Goal: Task Accomplishment & Management: Manage account settings

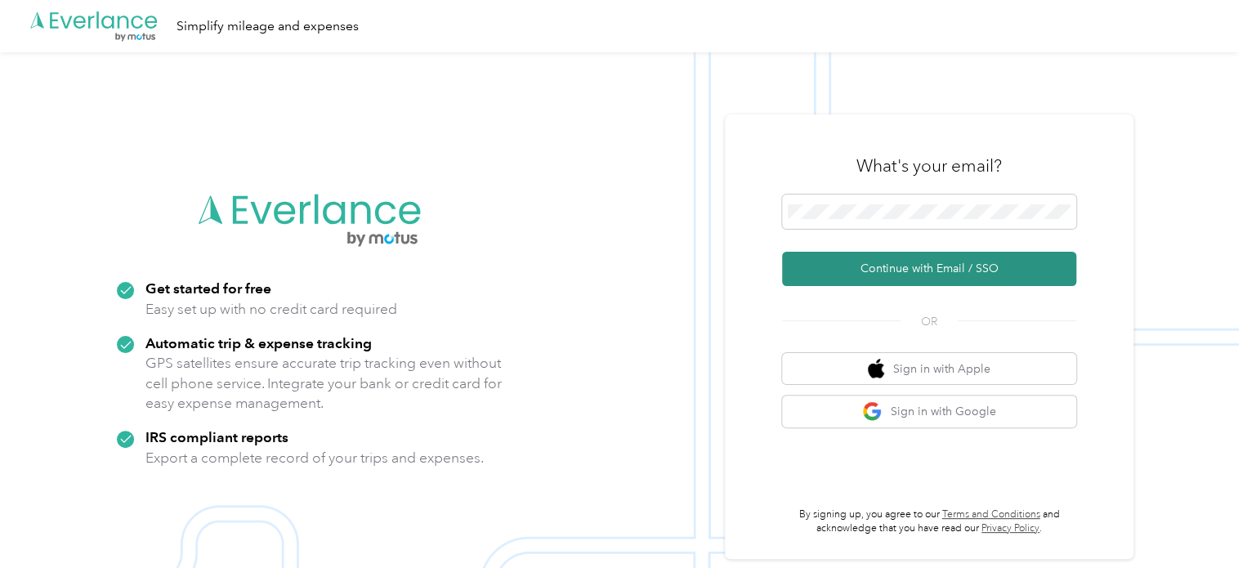
click at [880, 264] on button "Continue with Email / SSO" at bounding box center [929, 269] width 294 height 34
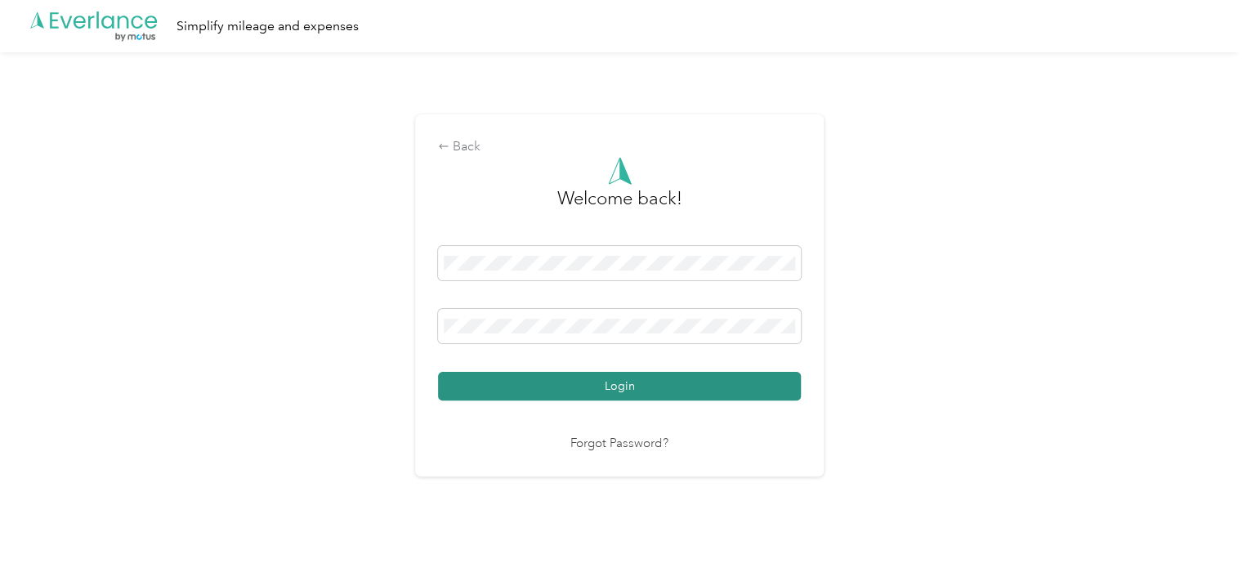
click at [690, 386] on button "Login" at bounding box center [619, 386] width 363 height 29
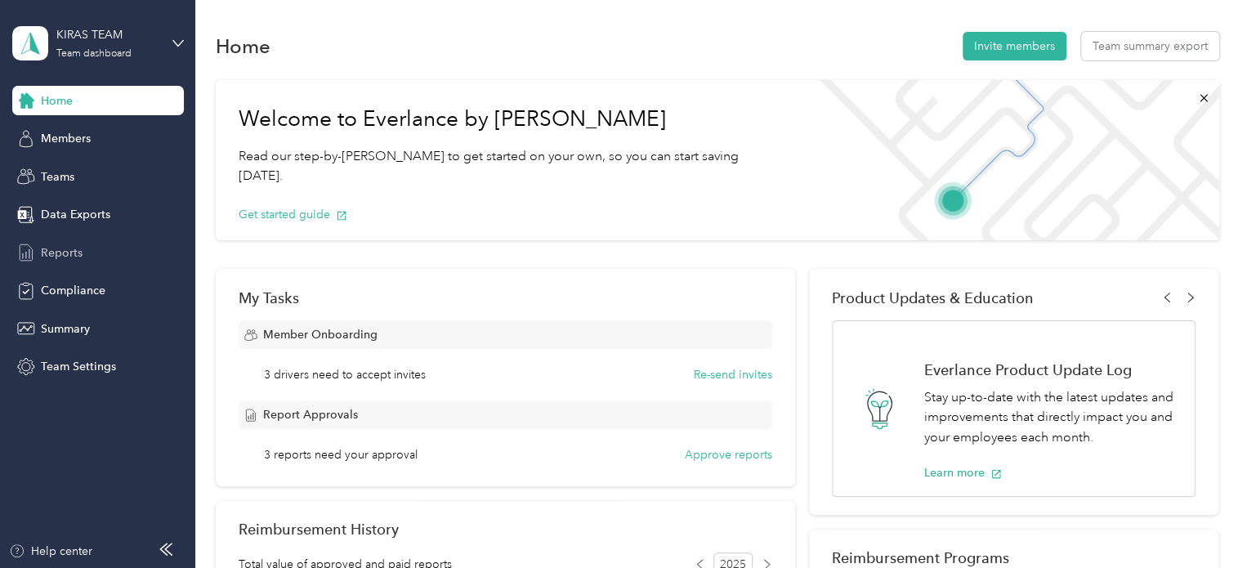
click at [74, 257] on span "Reports" at bounding box center [62, 252] width 42 height 17
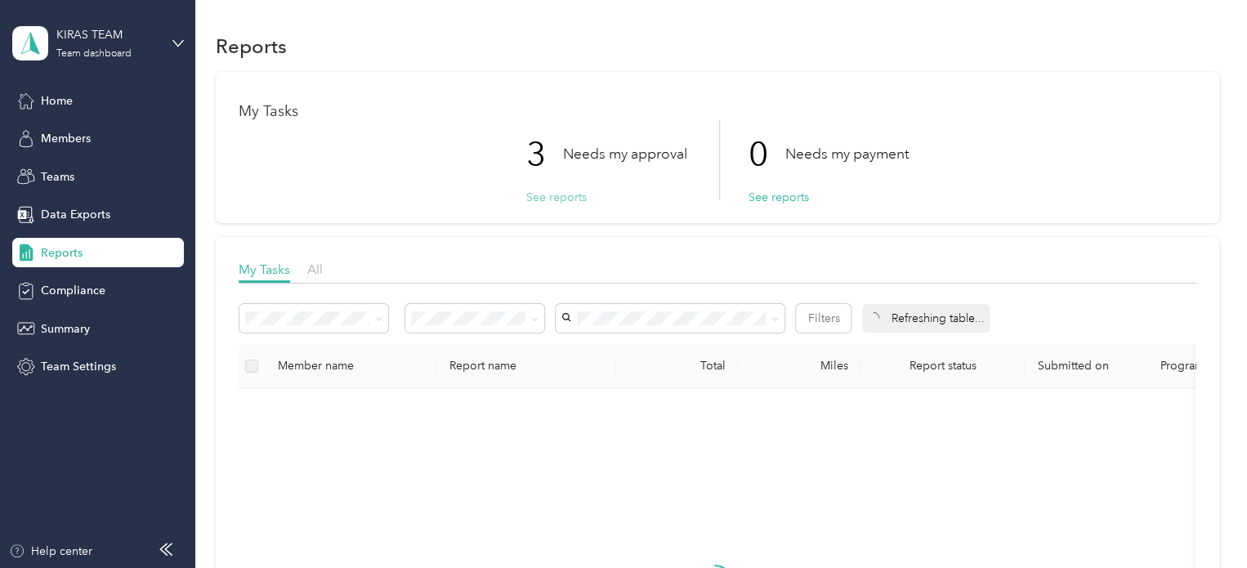
click at [551, 199] on button "See reports" at bounding box center [556, 197] width 60 height 17
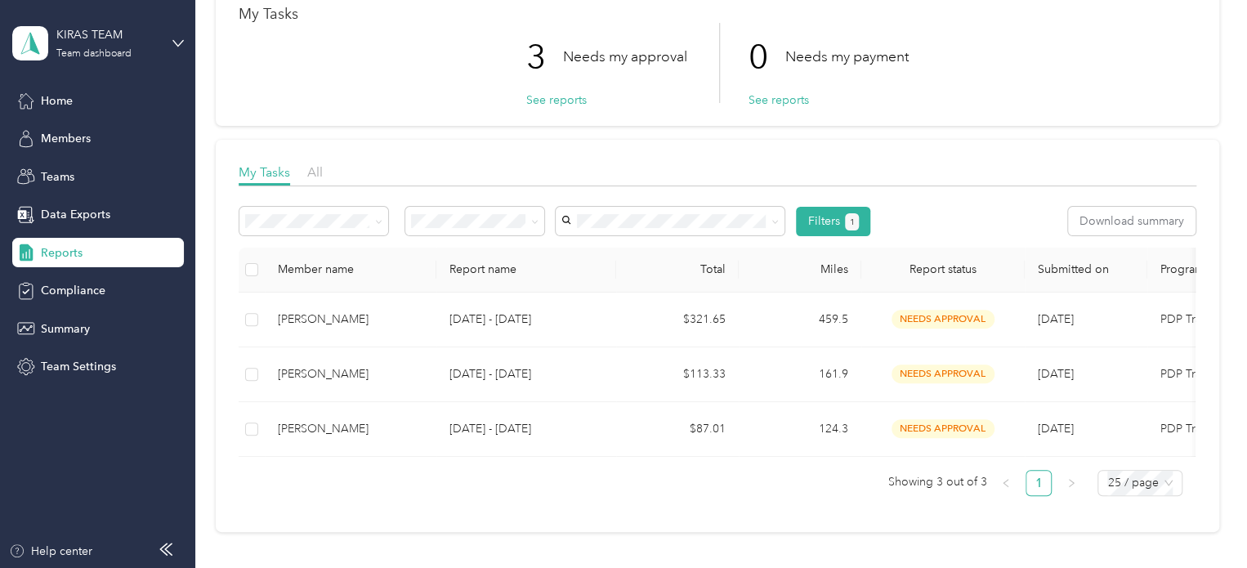
scroll to position [96, 0]
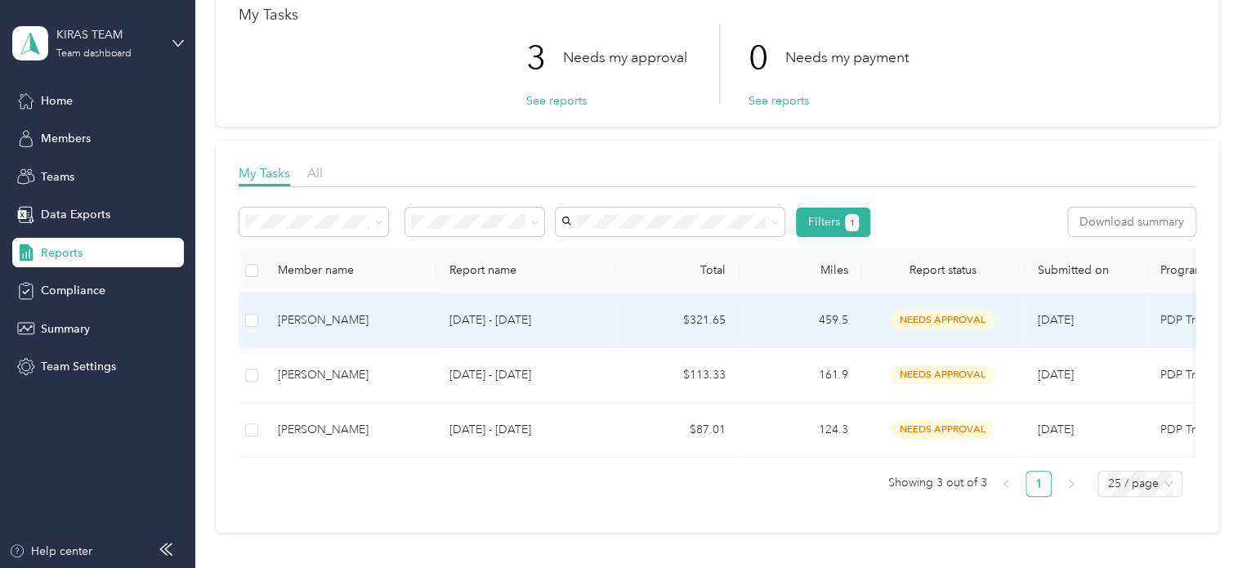
click at [326, 326] on div "[PERSON_NAME]" at bounding box center [350, 320] width 145 height 18
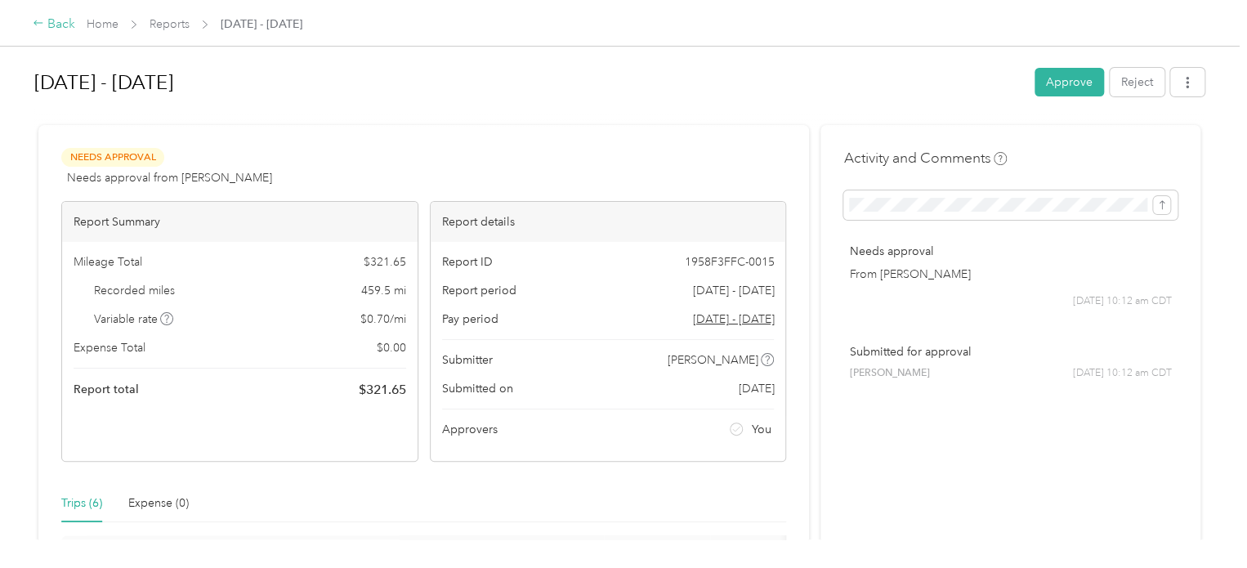
click at [62, 22] on div "Back" at bounding box center [54, 25] width 42 height 20
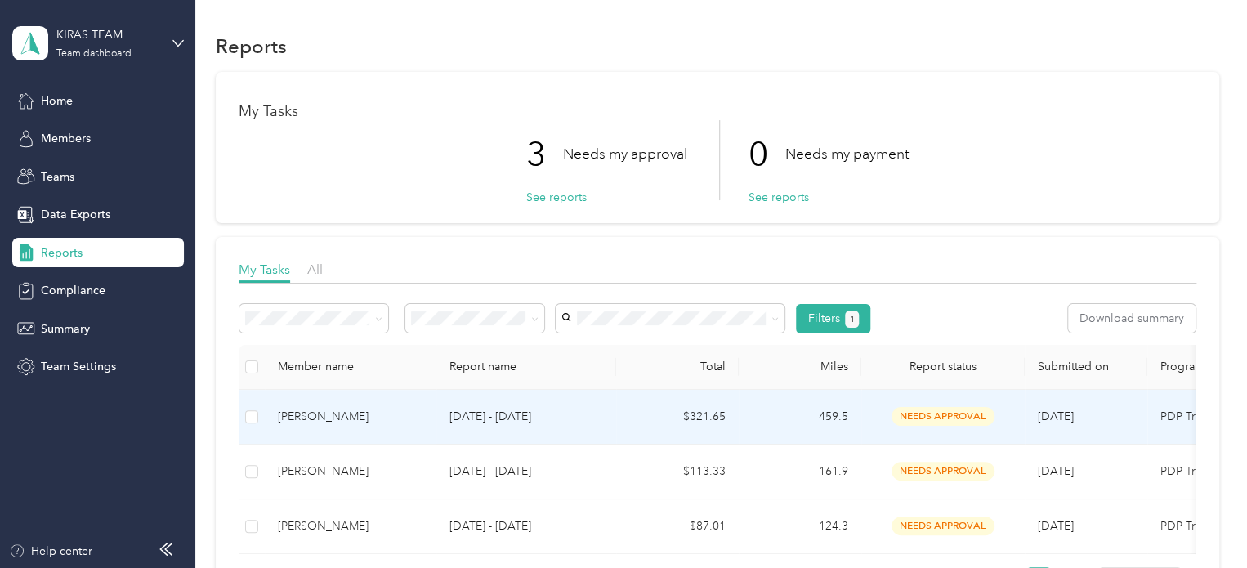
click at [413, 417] on div "[PERSON_NAME]" at bounding box center [350, 417] width 145 height 18
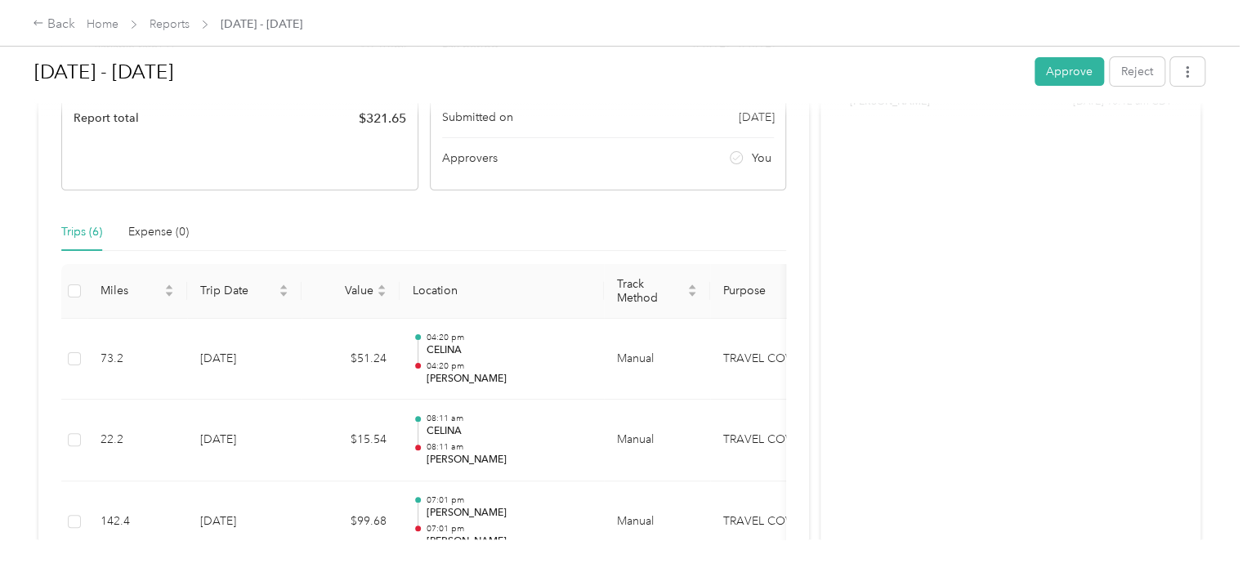
scroll to position [275, 0]
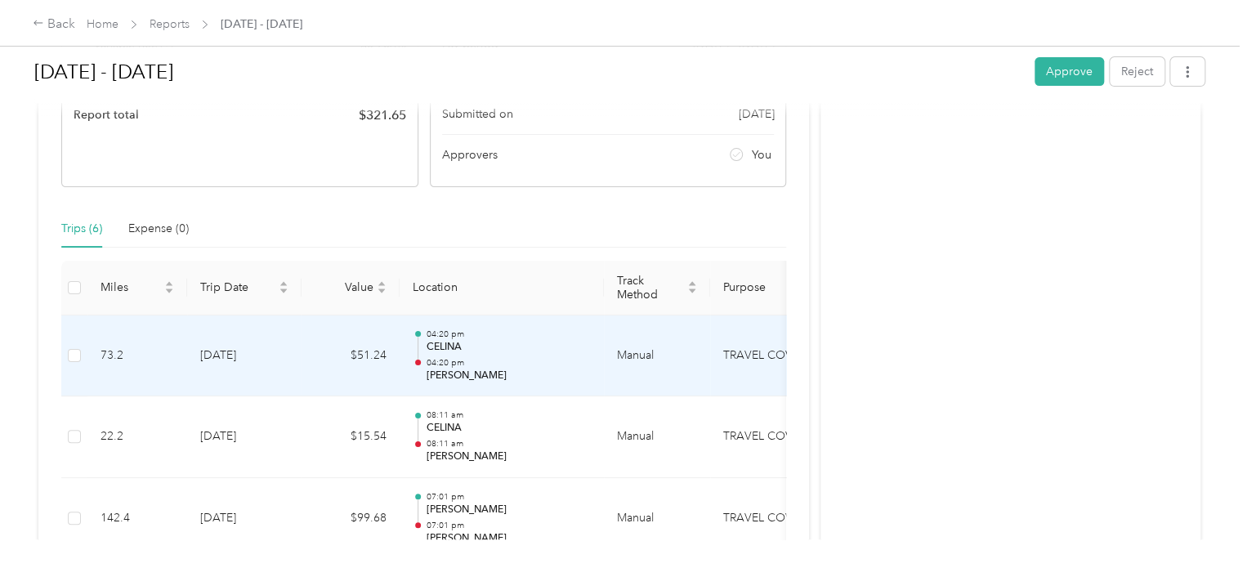
click at [523, 350] on p "CELINA" at bounding box center [508, 347] width 165 height 15
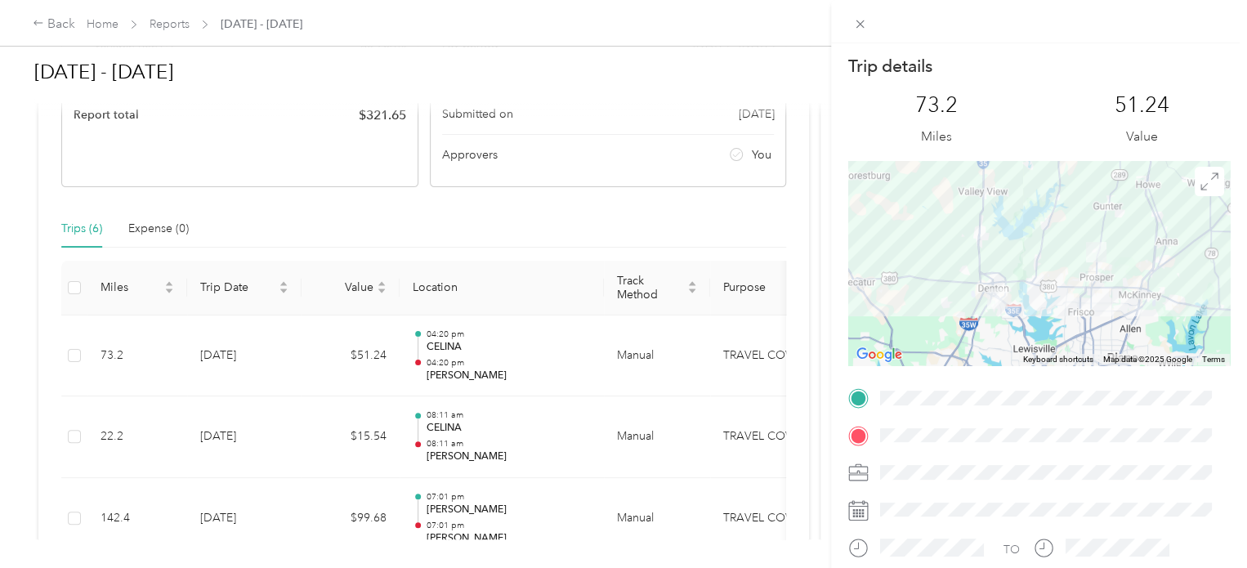
click at [521, 395] on div "Trip details This trip cannot be edited because it is either under review, appr…" at bounding box center [623, 284] width 1247 height 568
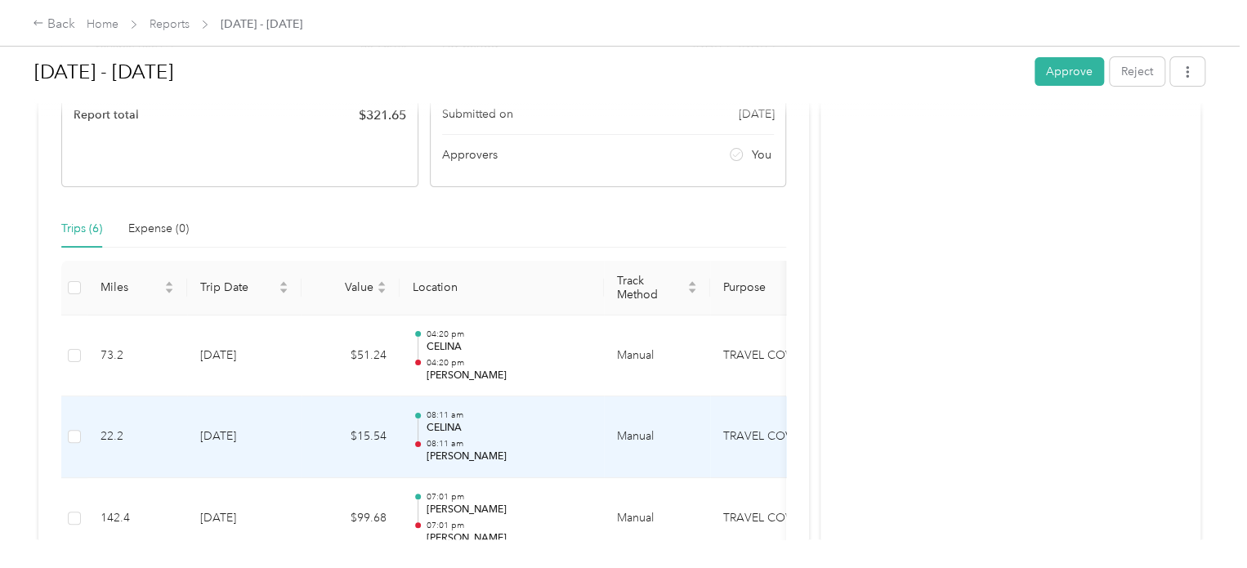
click at [527, 429] on p "CELINA" at bounding box center [508, 428] width 165 height 15
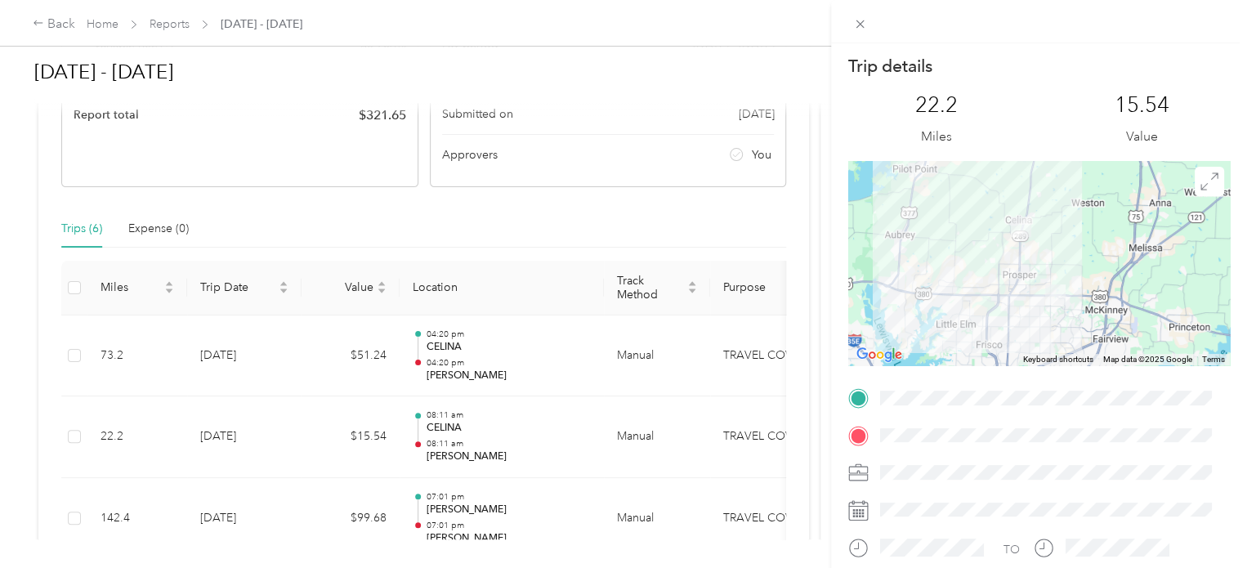
click at [496, 497] on div "Trip details This trip cannot be edited because it is either under review, appr…" at bounding box center [623, 284] width 1247 height 568
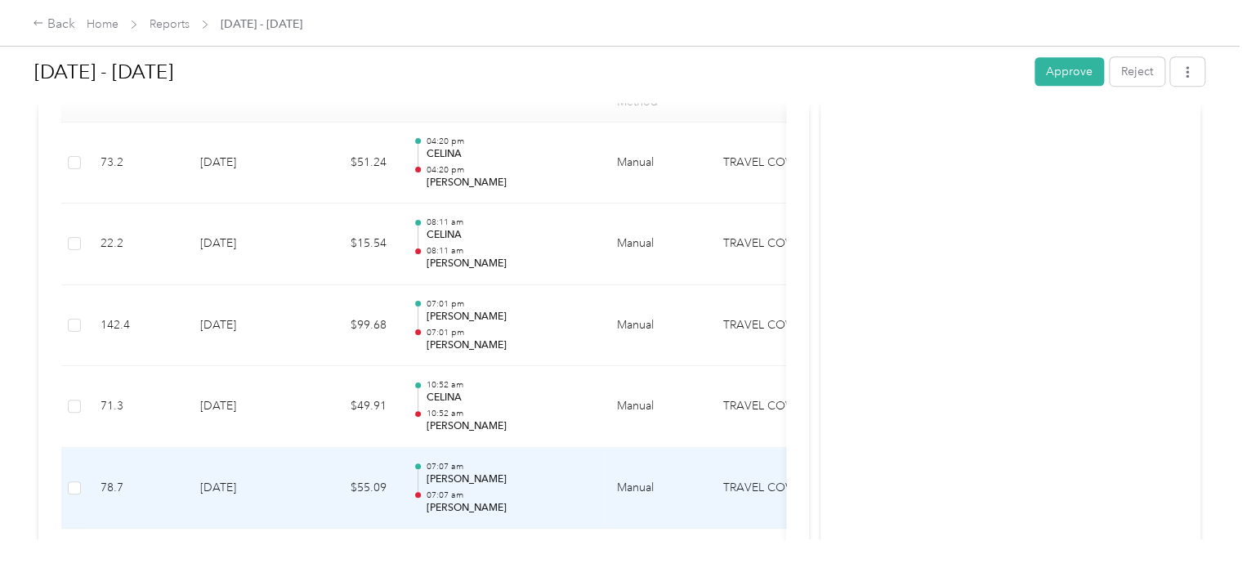
scroll to position [461, 0]
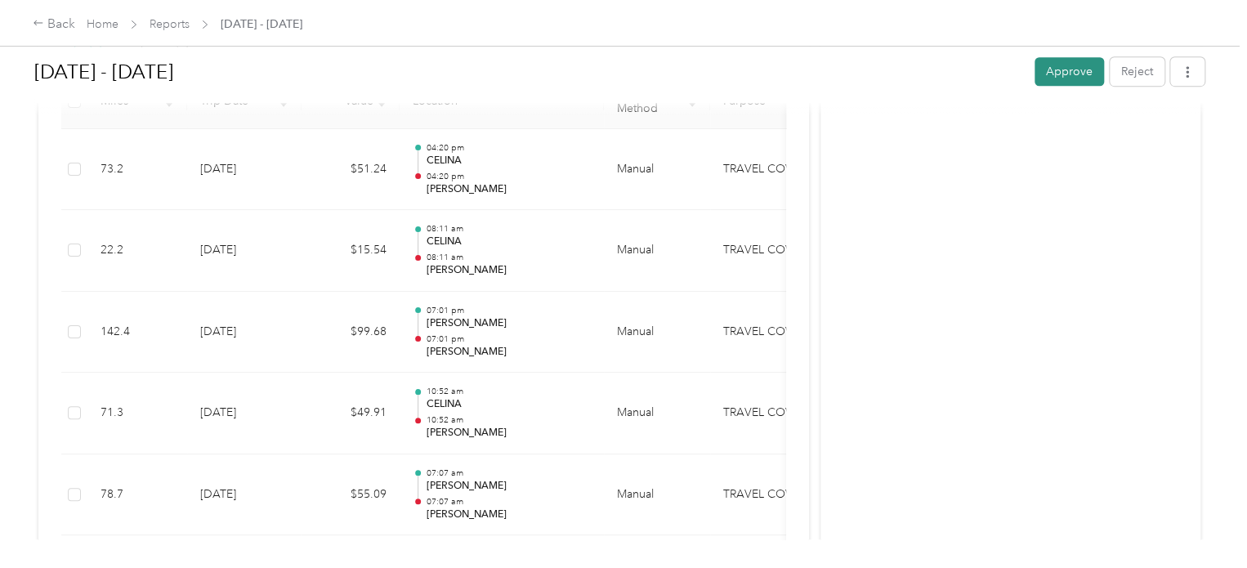
click at [1051, 74] on button "Approve" at bounding box center [1068, 71] width 69 height 29
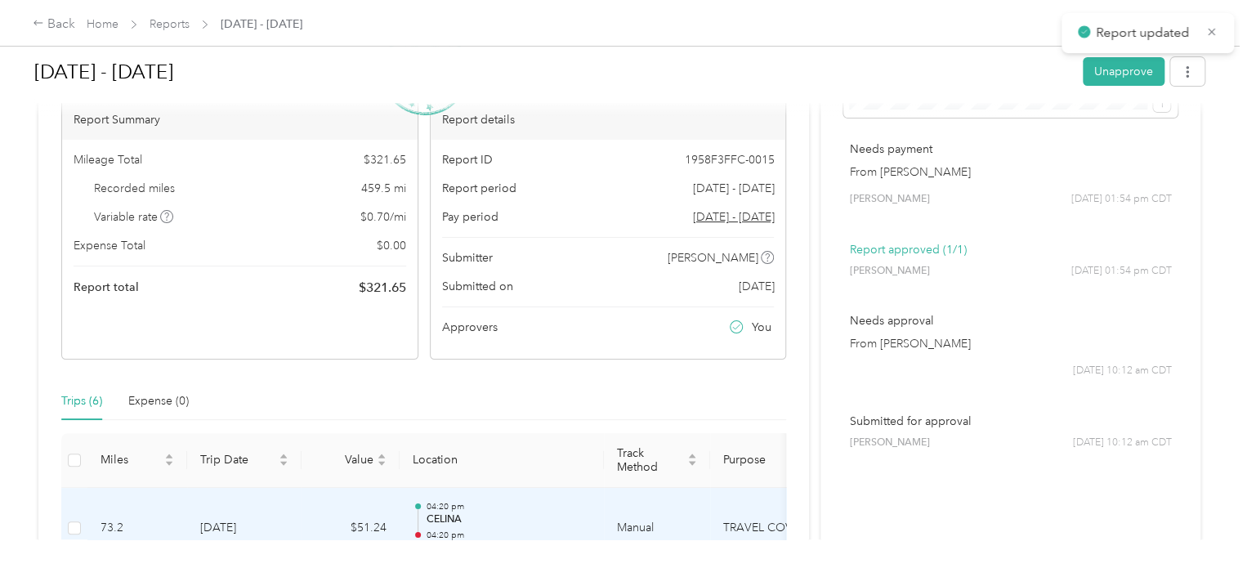
scroll to position [72, 0]
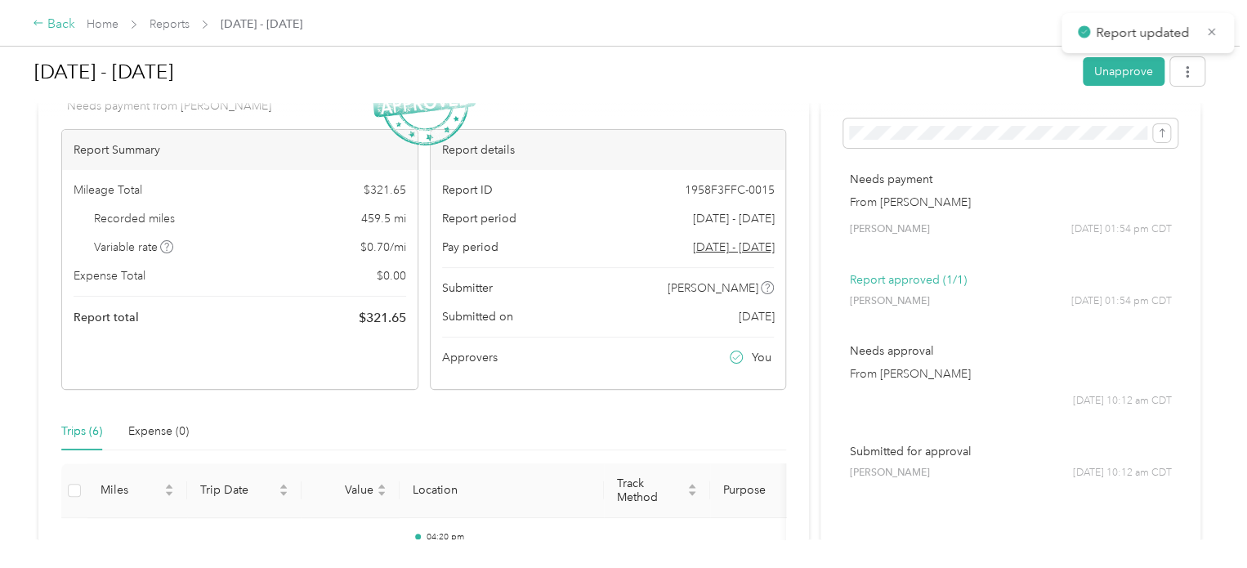
click at [56, 25] on div "Back" at bounding box center [54, 25] width 42 height 20
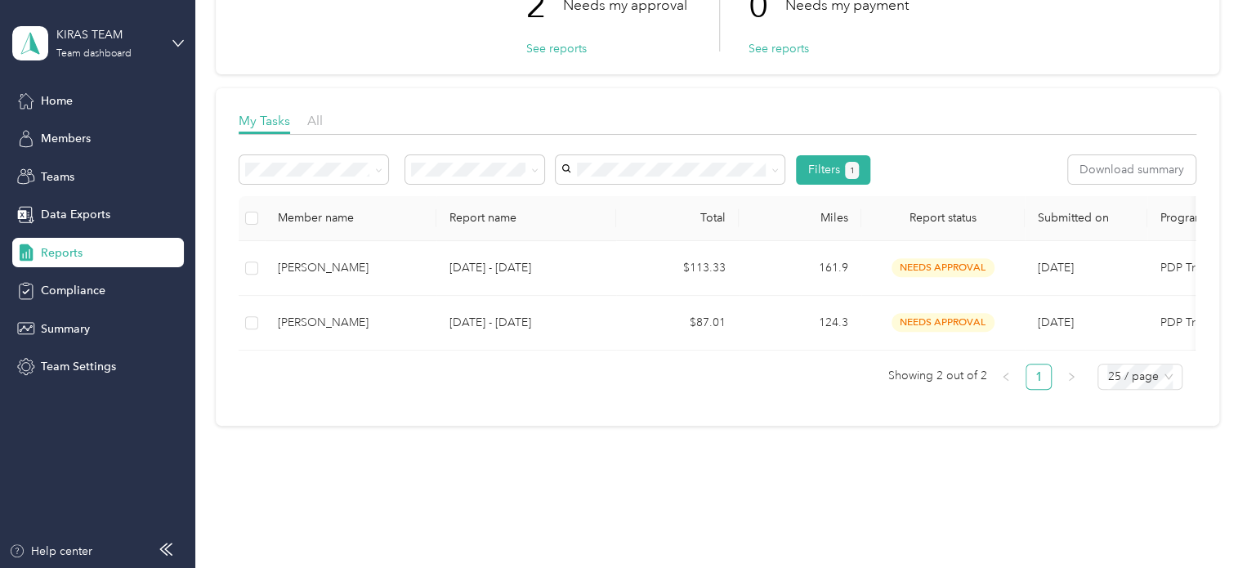
scroll to position [150, 0]
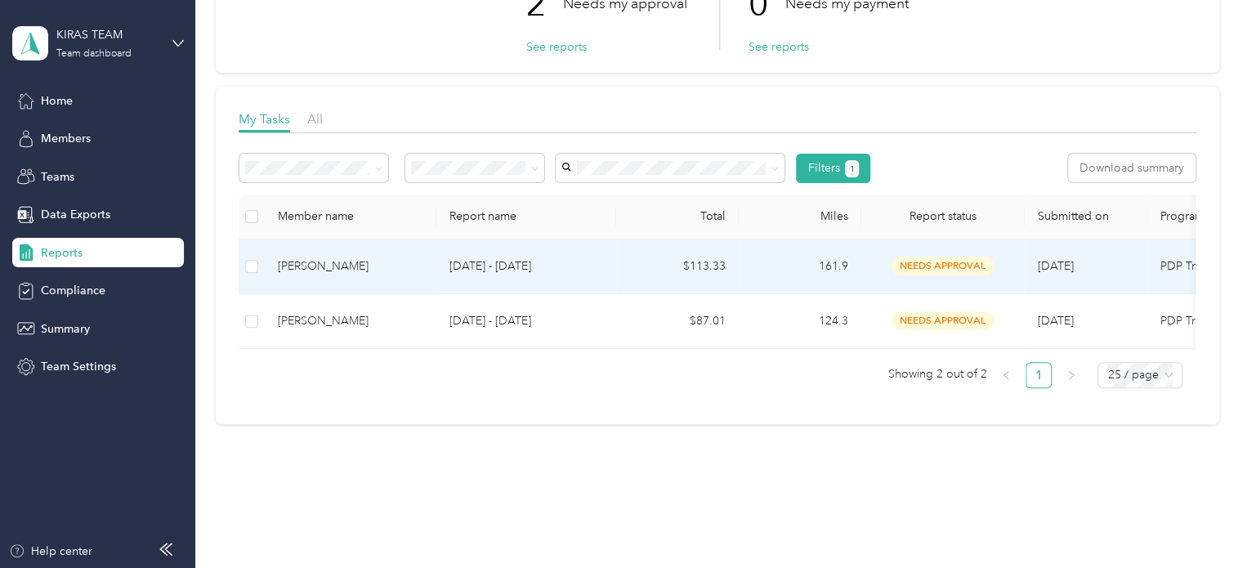
click at [350, 264] on div "[PERSON_NAME]" at bounding box center [350, 266] width 145 height 18
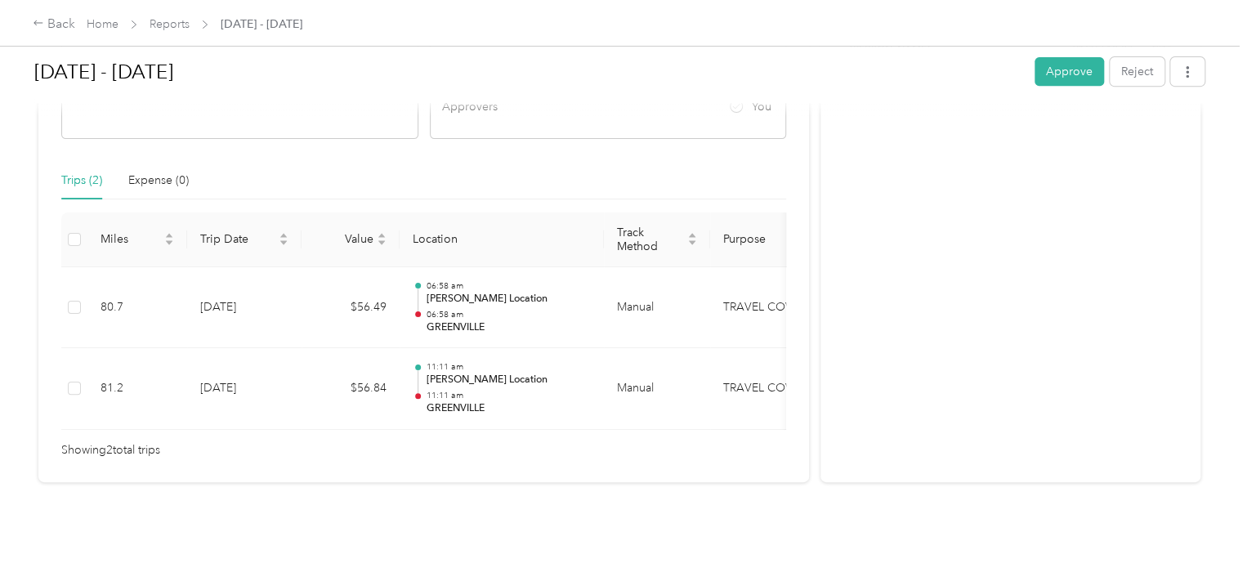
scroll to position [346, 0]
click at [1051, 66] on button "Approve" at bounding box center [1068, 71] width 69 height 29
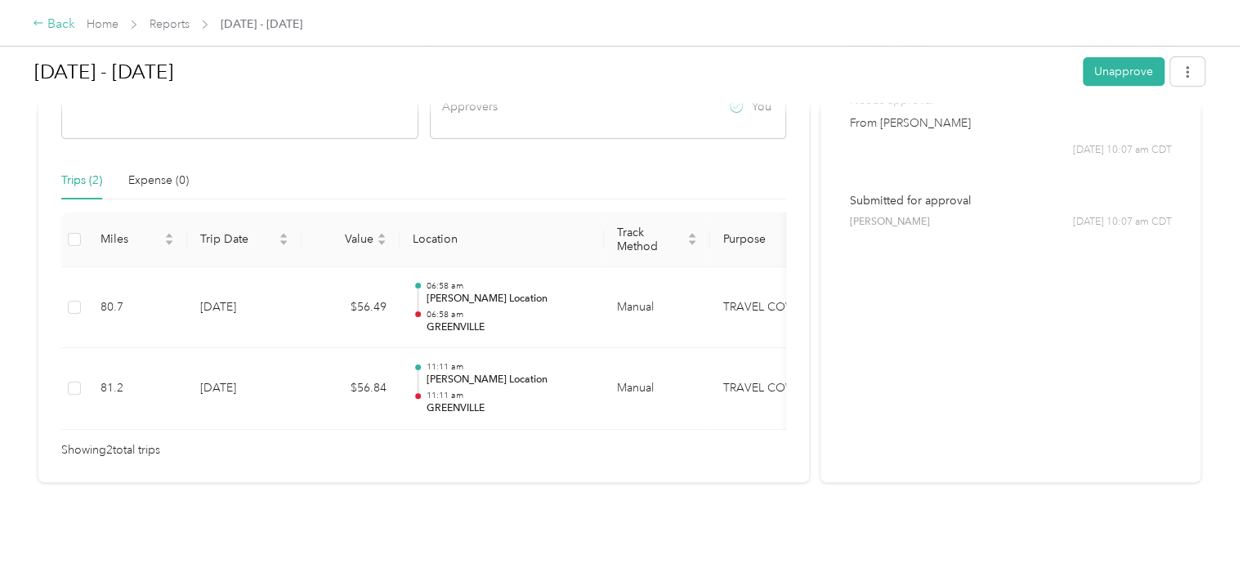
click at [62, 22] on div "Back" at bounding box center [54, 25] width 42 height 20
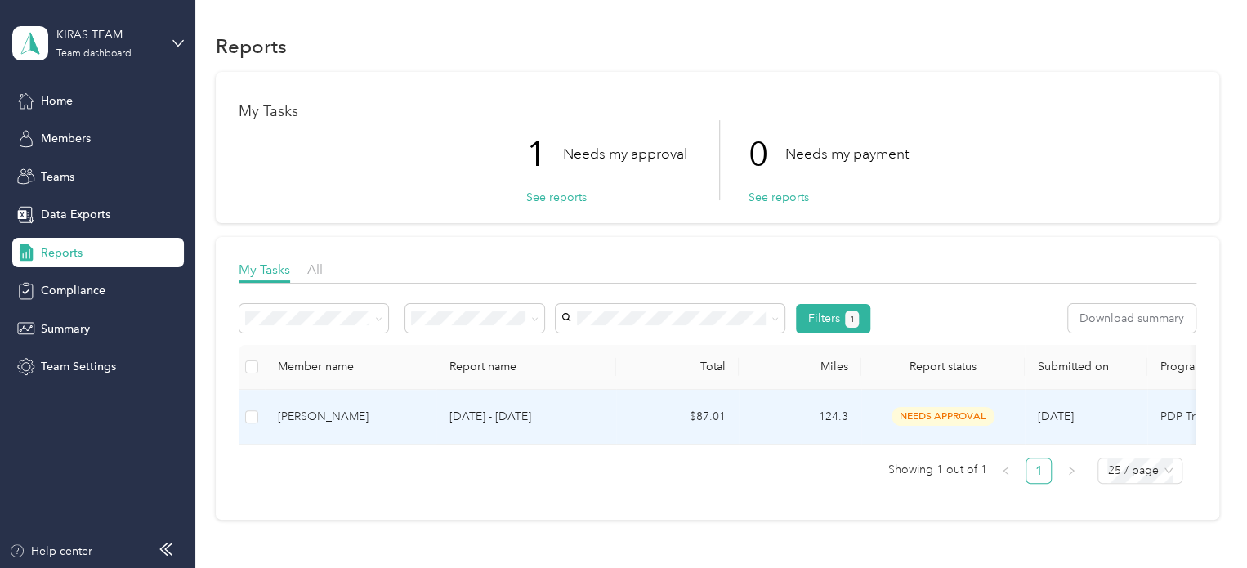
click at [348, 414] on div "[PERSON_NAME]" at bounding box center [350, 417] width 145 height 18
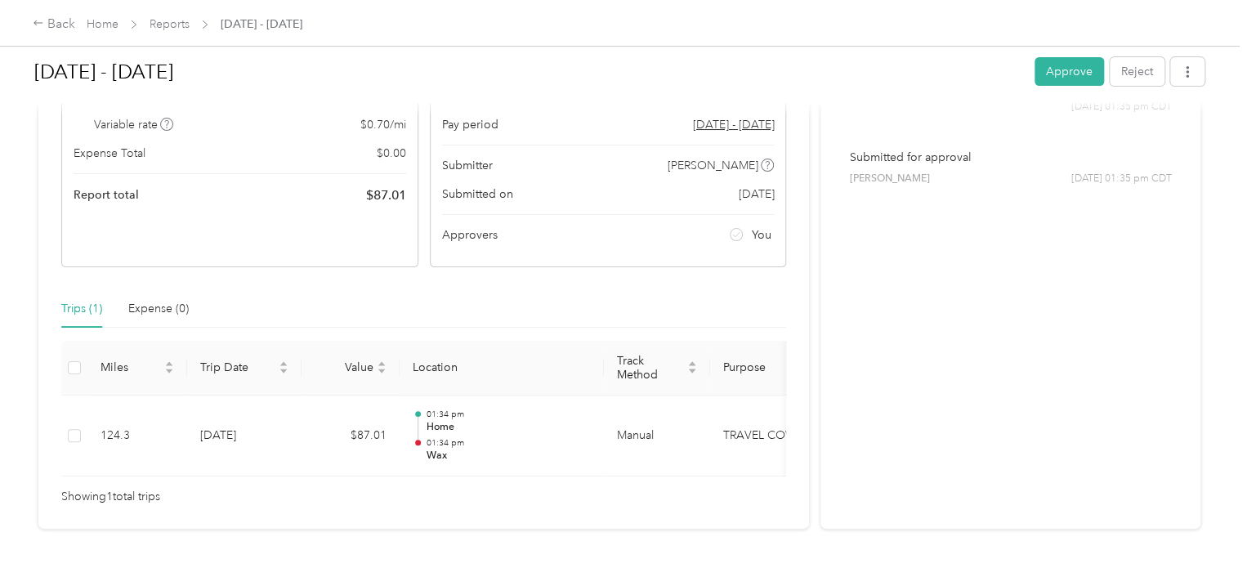
scroll to position [265, 0]
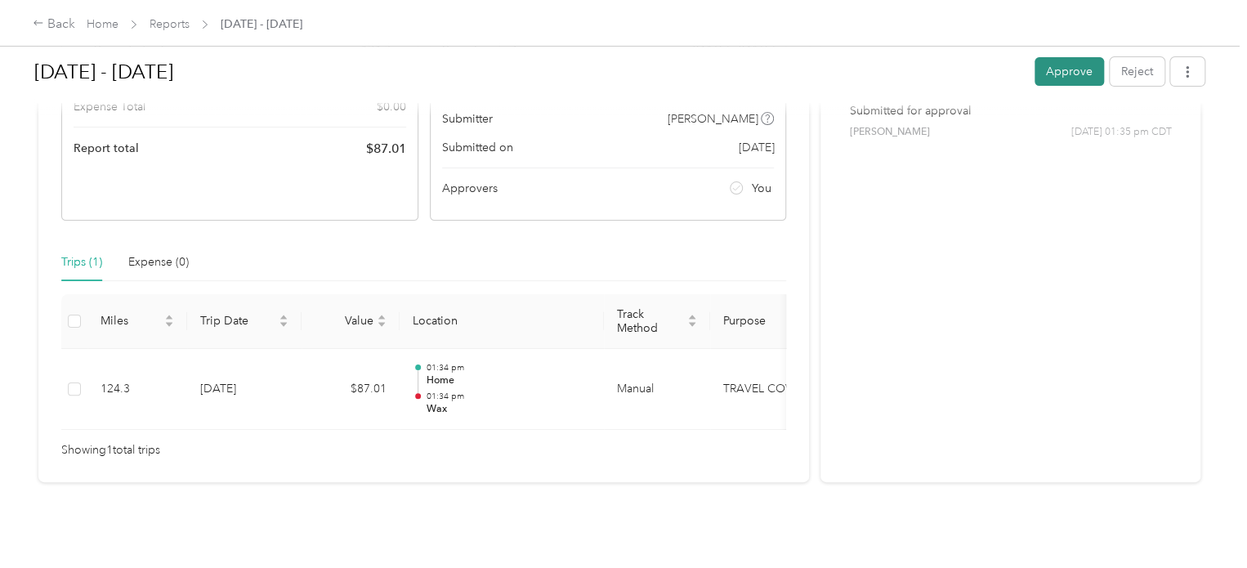
click at [1046, 69] on button "Approve" at bounding box center [1068, 71] width 69 height 29
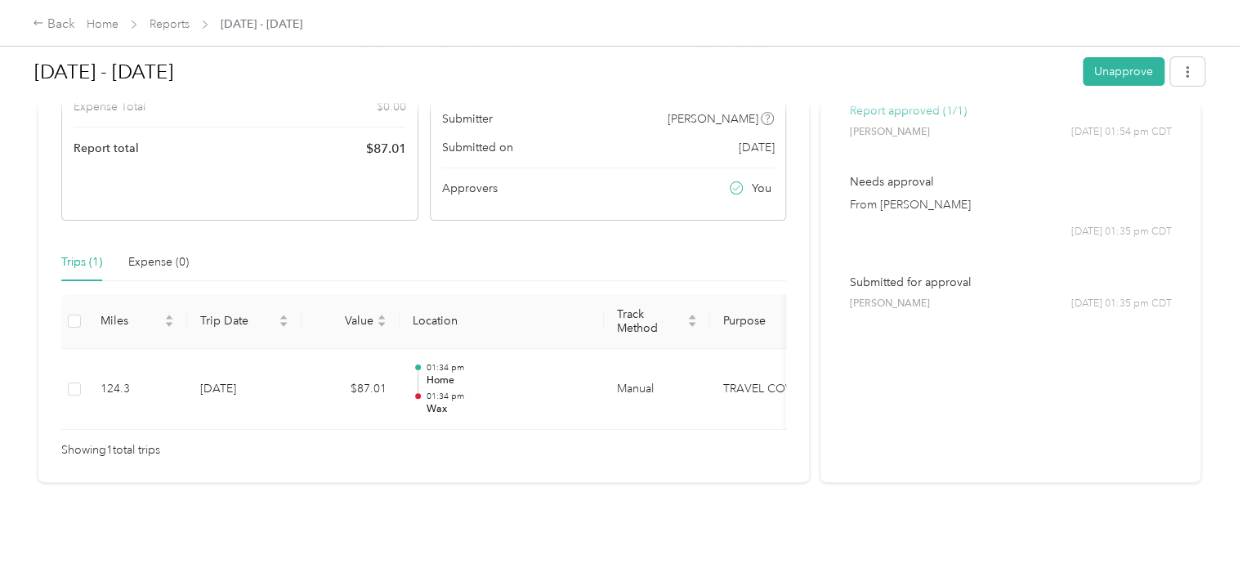
scroll to position [0, 0]
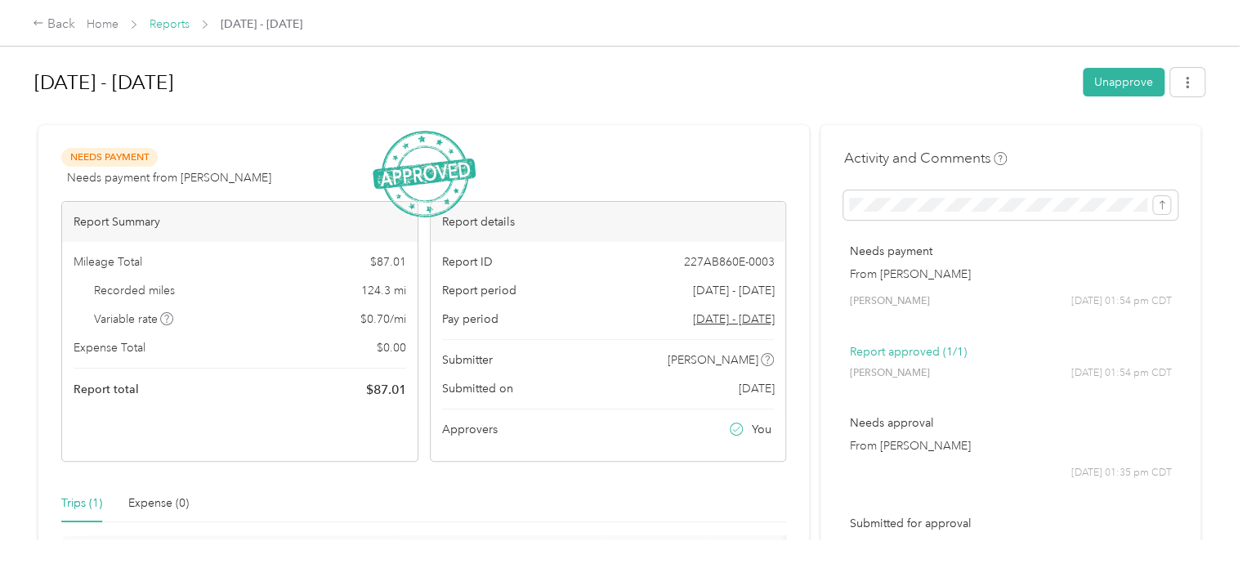
click at [162, 25] on link "Reports" at bounding box center [170, 24] width 40 height 14
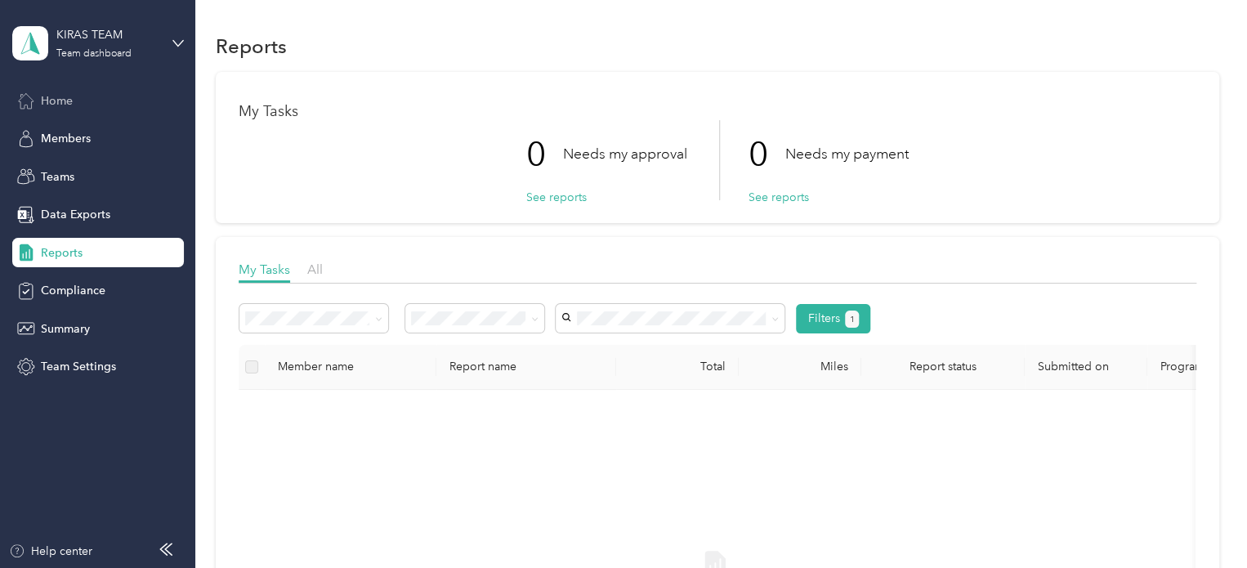
click at [64, 92] on span "Home" at bounding box center [57, 100] width 32 height 17
